Goal: Task Accomplishment & Management: Use online tool/utility

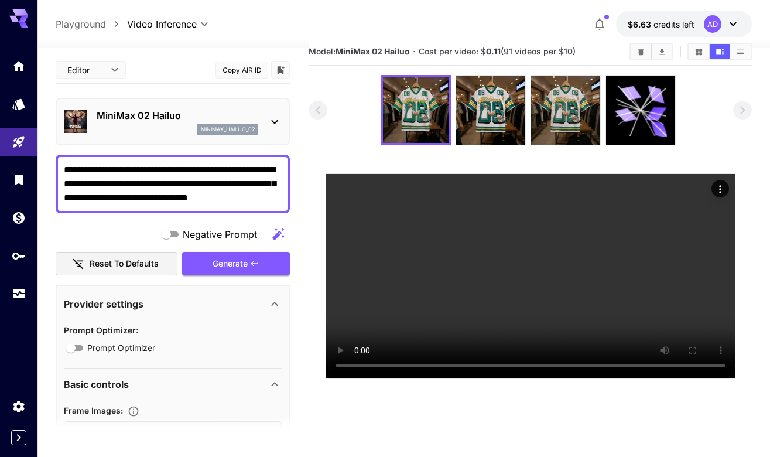
scroll to position [40, 0]
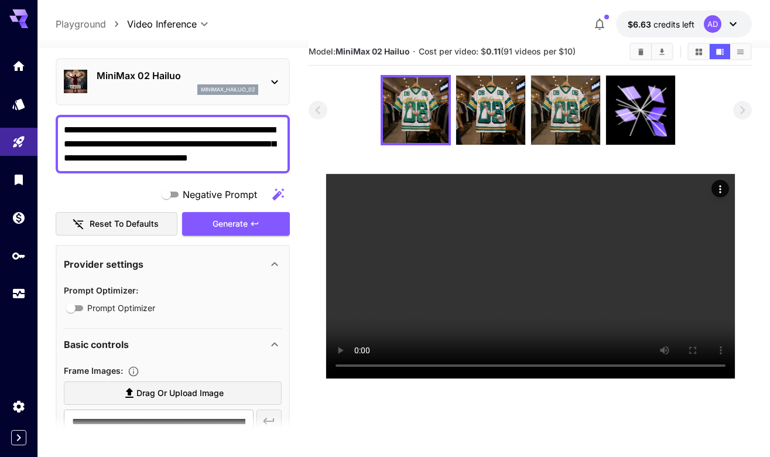
click at [186, 91] on div "minimax_hailuo_02" at bounding box center [178, 89] width 162 height 11
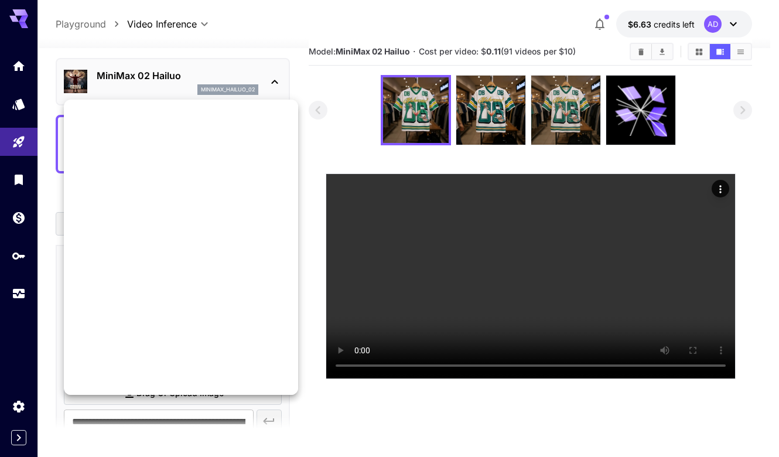
scroll to position [0, 0]
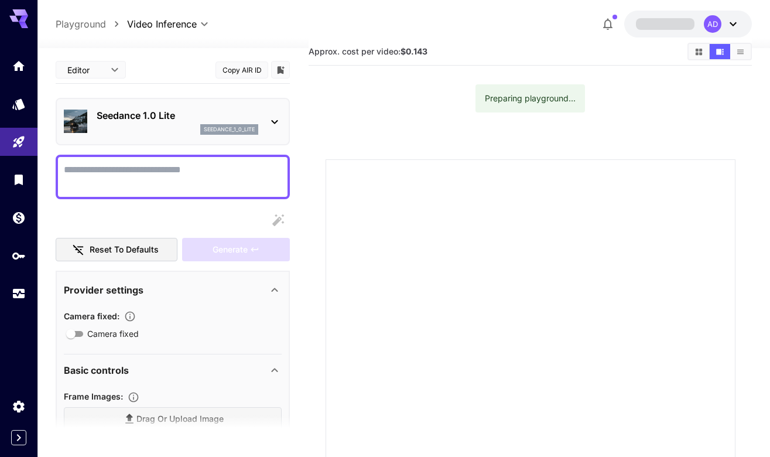
click at [147, 123] on div "Seedance 1.0 Lite seedance_1_0_lite" at bounding box center [178, 121] width 162 height 26
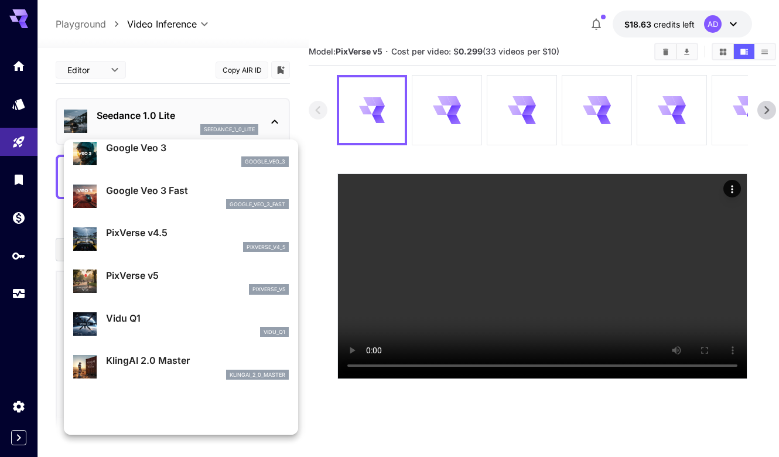
scroll to position [107, 0]
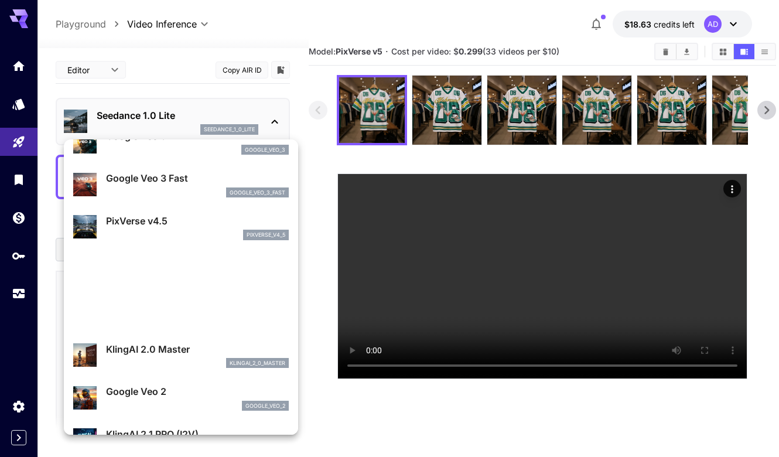
click at [151, 270] on div at bounding box center [181, 269] width 234 height 43
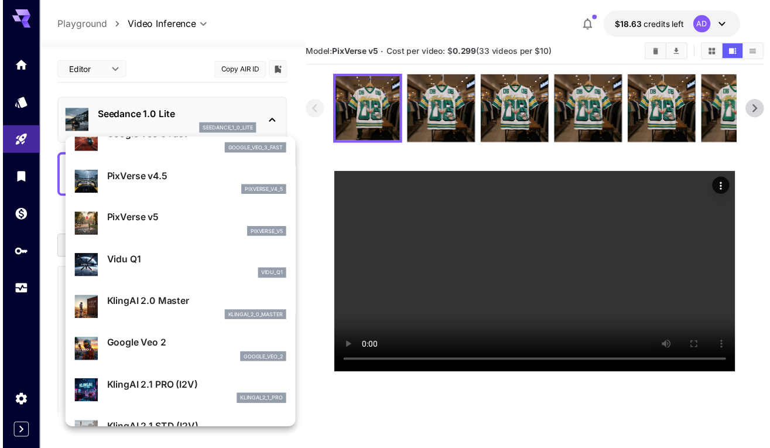
scroll to position [265, 0]
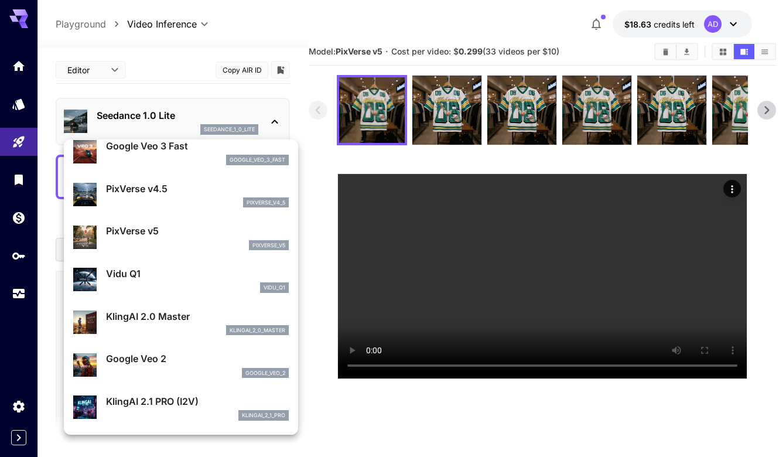
click at [145, 226] on p "PixVerse v5" at bounding box center [197, 231] width 183 height 14
type input "**********"
type input "****"
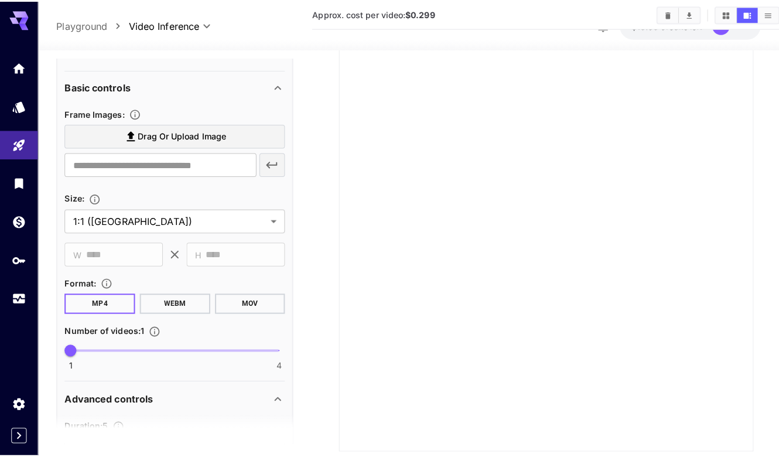
scroll to position [294, 0]
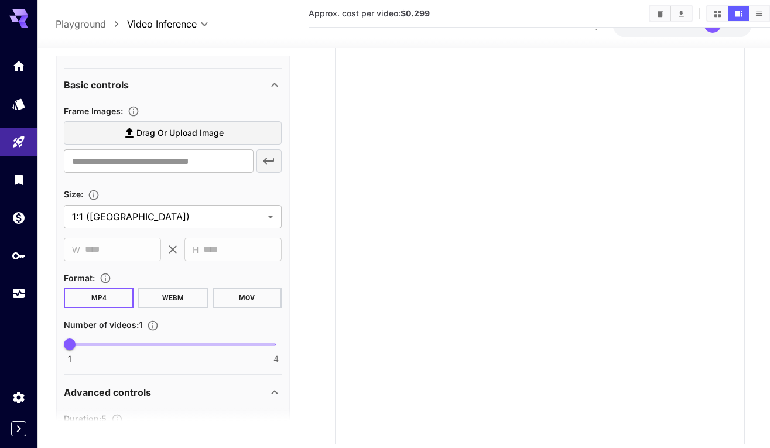
click at [224, 128] on label "Drag or upload image" at bounding box center [173, 133] width 218 height 24
click at [0, 0] on input "Drag or upload image" at bounding box center [0, 0] width 0 height 0
click at [166, 207] on body "**********" at bounding box center [385, 161] width 770 height 638
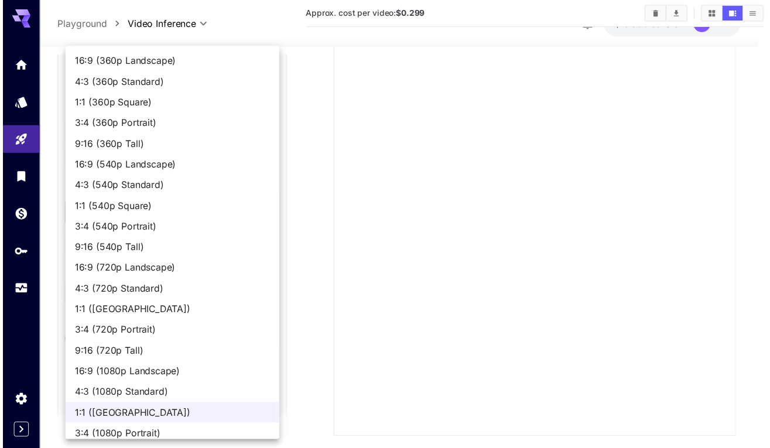
scroll to position [30, 0]
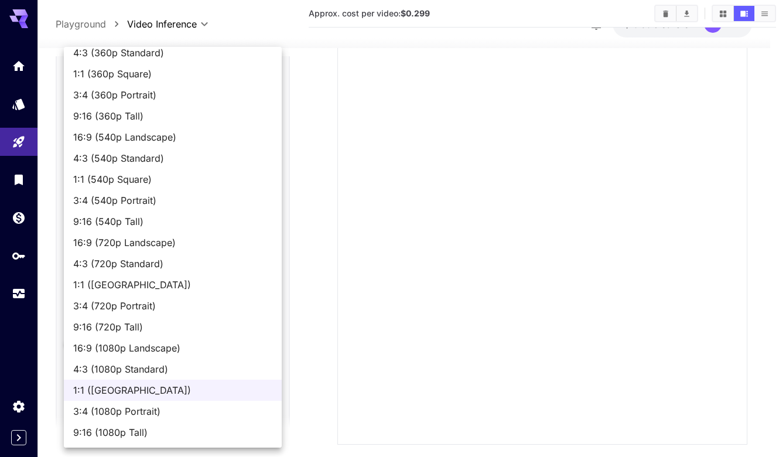
click at [143, 426] on span "9:16 (1080p Tall)" at bounding box center [172, 432] width 199 height 14
type input "**********"
type input "****"
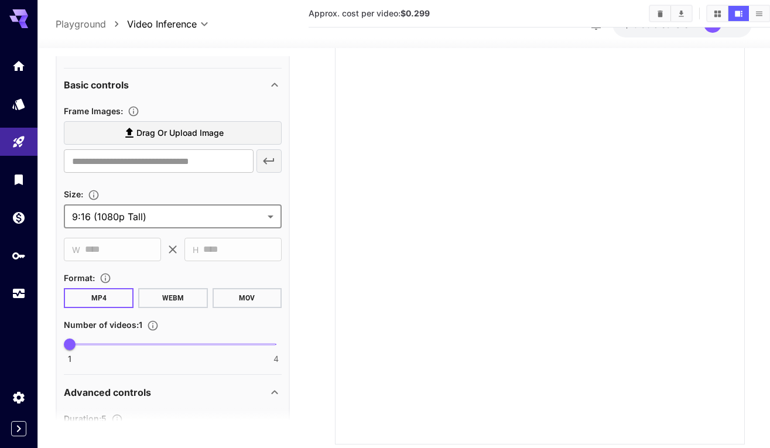
scroll to position [0, 0]
click at [136, 133] on icon at bounding box center [129, 133] width 14 height 14
click at [0, 0] on input "Drag or upload image" at bounding box center [0, 0] width 0 height 0
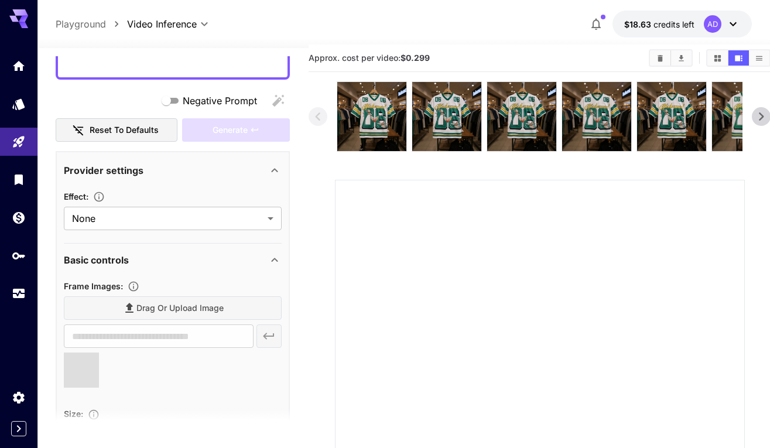
scroll to position [53, 0]
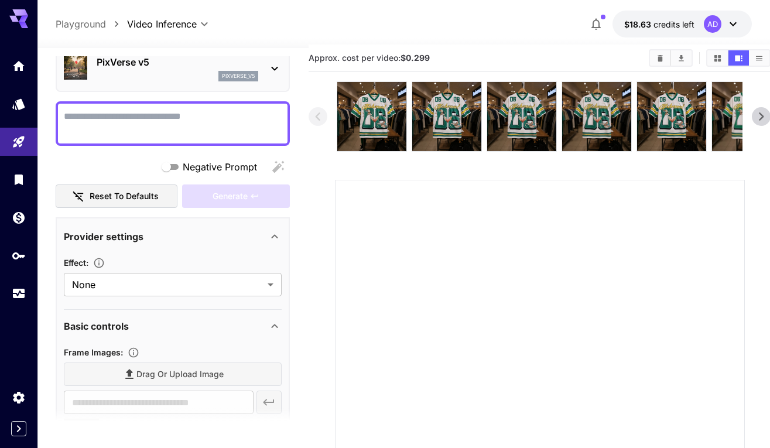
type input "**********"
click at [165, 116] on textarea "Negative Prompt" at bounding box center [173, 123] width 218 height 28
type textarea "*"
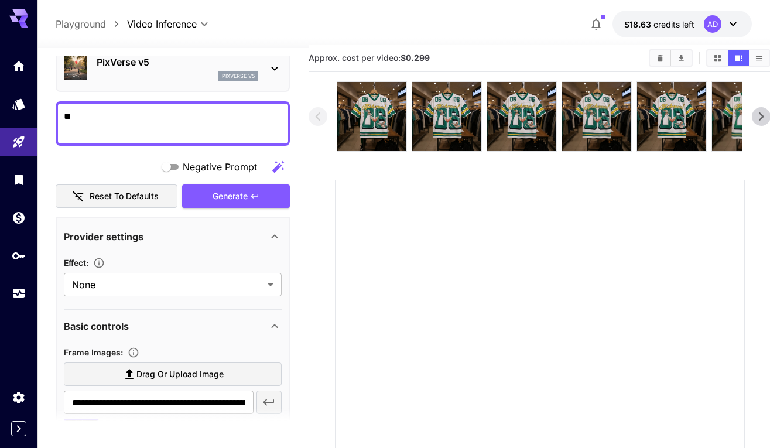
type textarea "*"
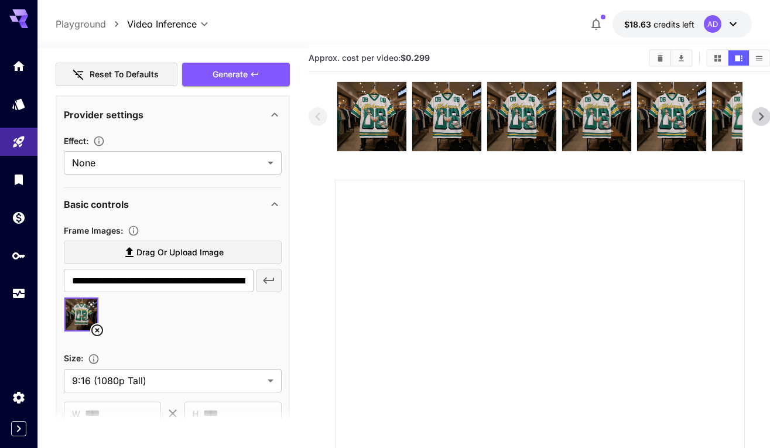
scroll to position [30, 0]
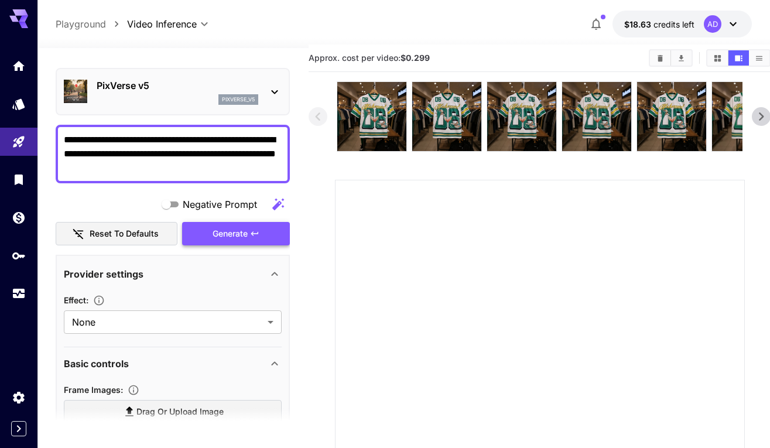
type textarea "**********"
click at [237, 225] on div "Generate" at bounding box center [236, 234] width 108 height 24
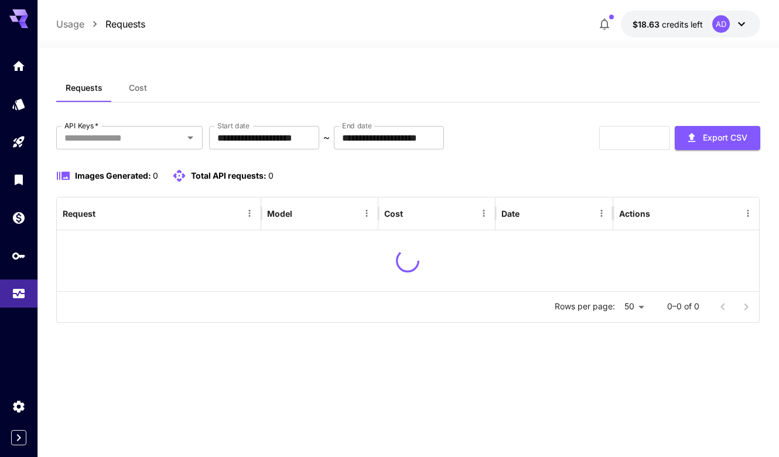
click at [134, 86] on span "Cost" at bounding box center [138, 88] width 18 height 11
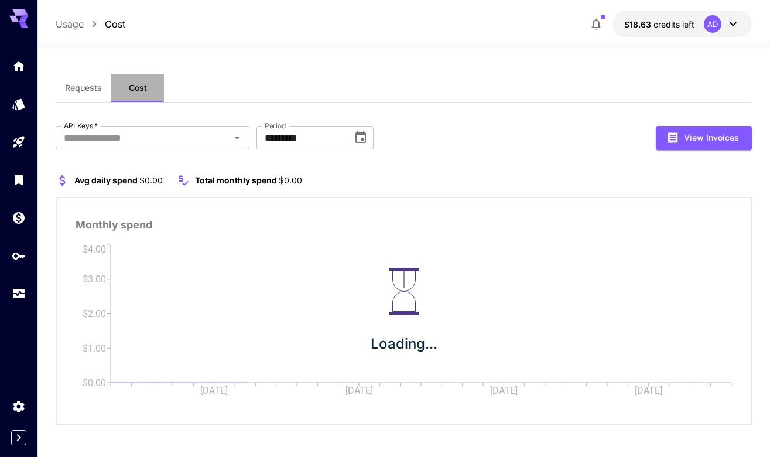
click at [113, 86] on button "Cost" at bounding box center [137, 88] width 53 height 28
click at [103, 87] on button "Requests" at bounding box center [84, 88] width 56 height 28
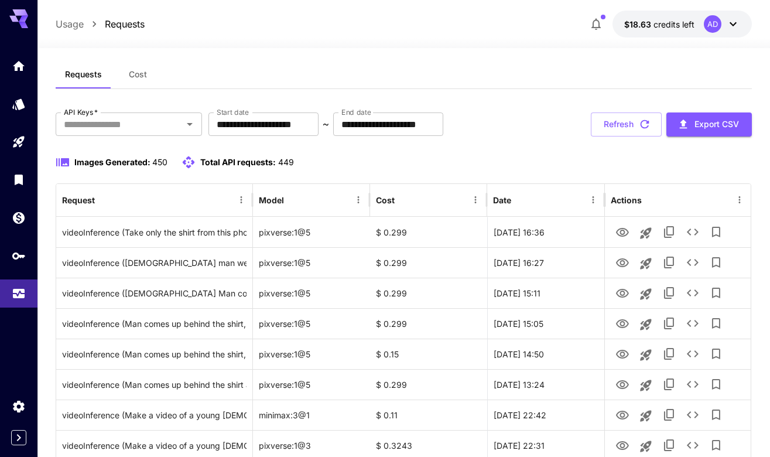
scroll to position [12, 0]
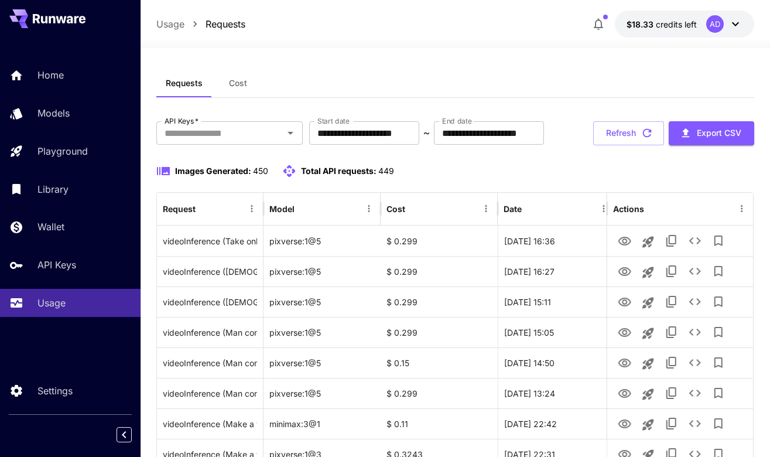
scroll to position [9, 0]
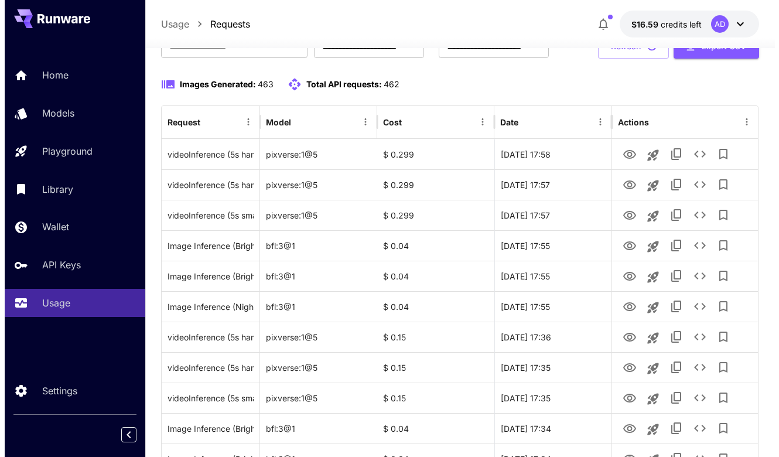
scroll to position [94, 0]
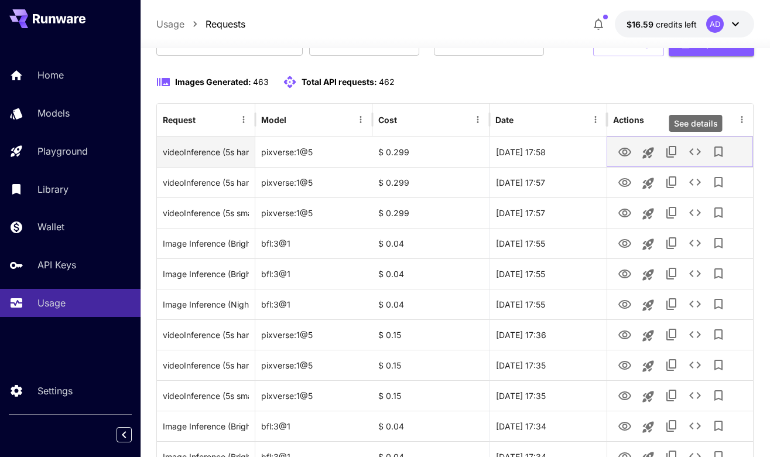
click at [690, 155] on icon "See details" at bounding box center [695, 152] width 14 height 14
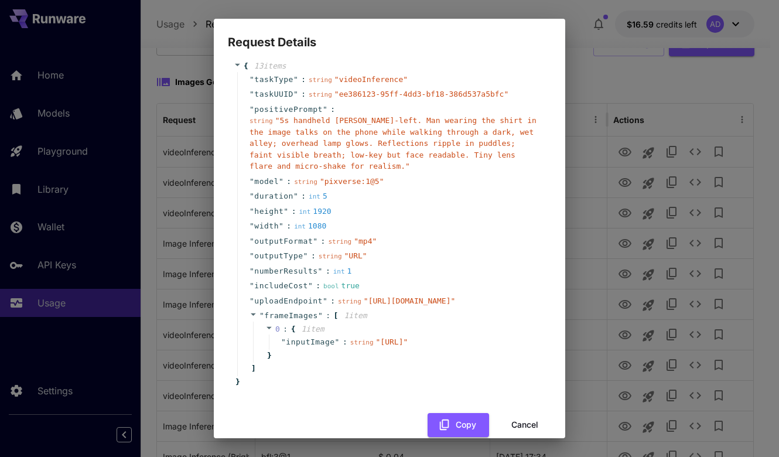
scroll to position [13, 0]
click at [501, 203] on div "" height " : int 1920" at bounding box center [391, 210] width 308 height 15
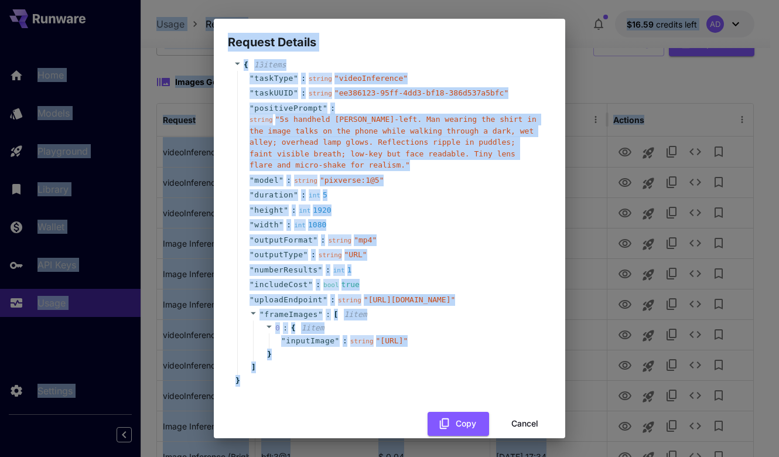
click at [457, 194] on div "" duration " : int 5" at bounding box center [391, 194] width 308 height 15
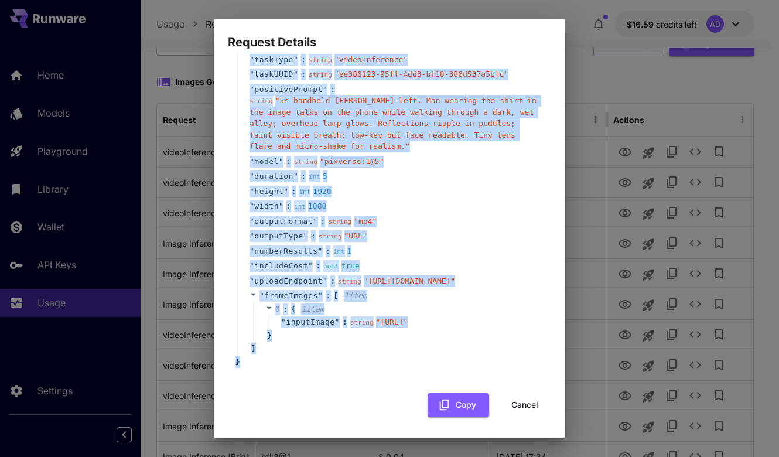
scroll to position [89, 0]
drag, startPoint x: 244, startPoint y: 73, endPoint x: 350, endPoint y: 375, distance: 320.1
click at [349, 375] on div "{ 13 item s " taskType " : string " videoInference " " taskUUID " : string " ee…" at bounding box center [389, 204] width 323 height 350
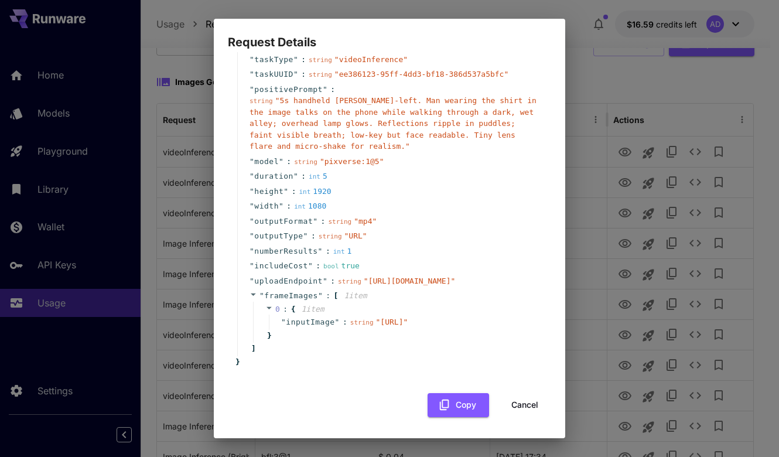
click at [350, 375] on div "{ 13 item s " taskType " : string " videoInference " " taskUUID " : string " ee…" at bounding box center [389, 204] width 323 height 350
click at [442, 400] on button "Copy" at bounding box center [457, 405] width 61 height 24
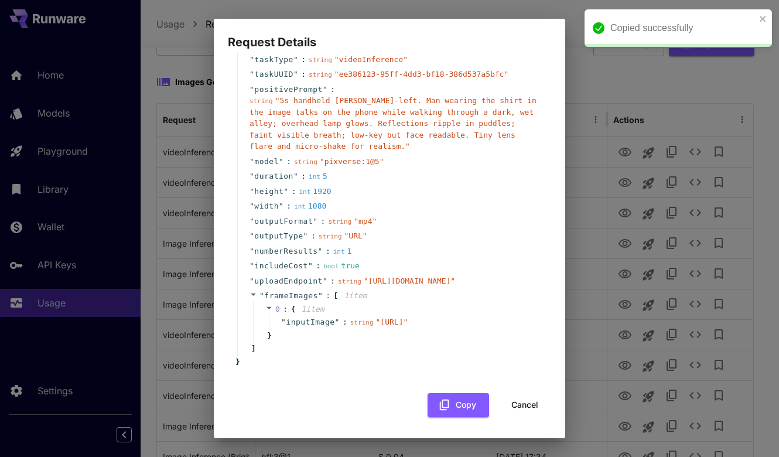
click at [512, 403] on button "Cancel" at bounding box center [524, 405] width 53 height 24
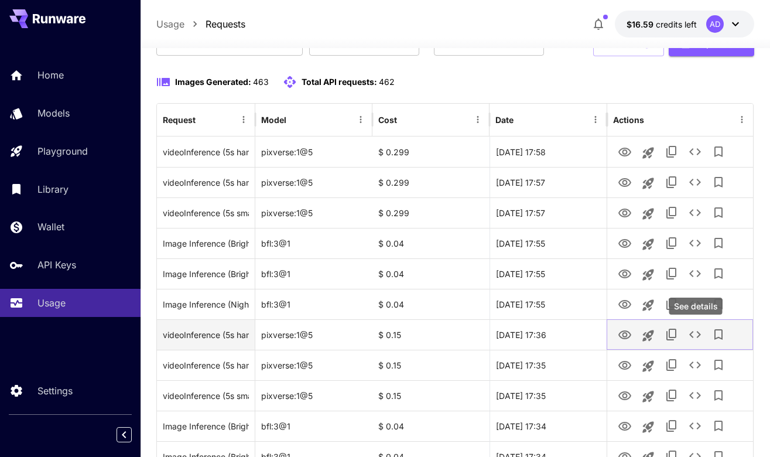
click at [693, 336] on icon "See details" at bounding box center [695, 334] width 12 height 7
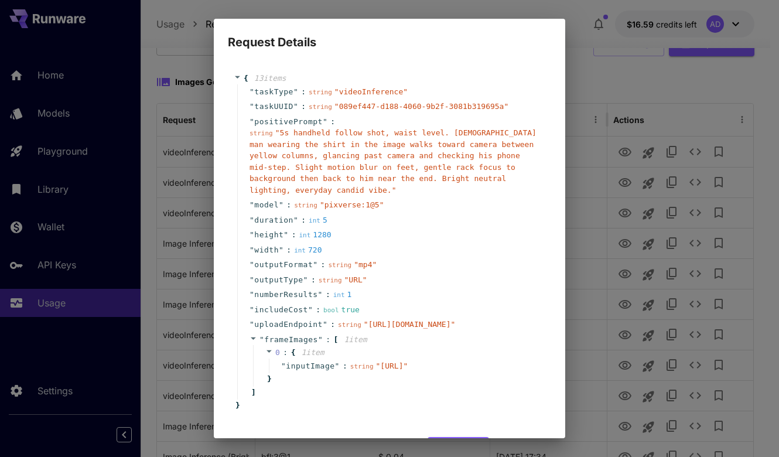
click at [450, 242] on div "" width " : int 720" at bounding box center [391, 249] width 308 height 15
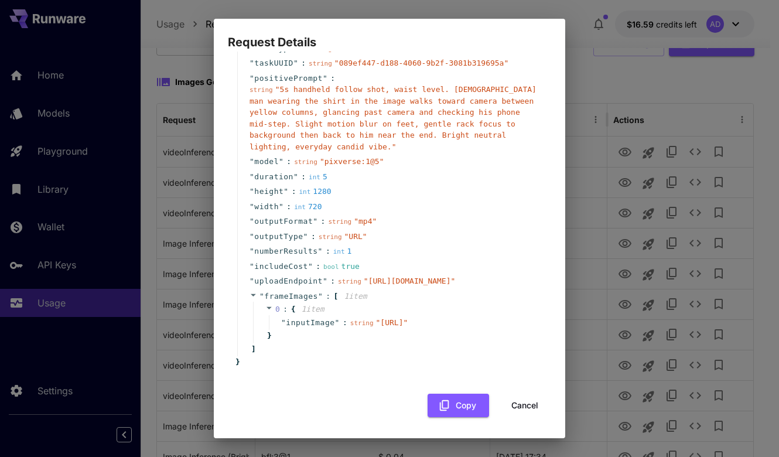
scroll to position [100, 0]
click at [447, 411] on button "Copy" at bounding box center [457, 405] width 61 height 24
